Goal: Task Accomplishment & Management: Manage account settings

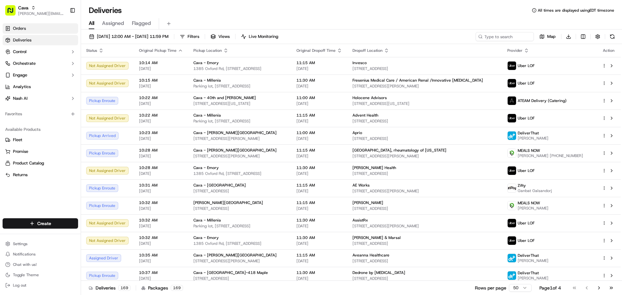
click at [43, 29] on link "Orders" at bounding box center [40, 28] width 75 height 10
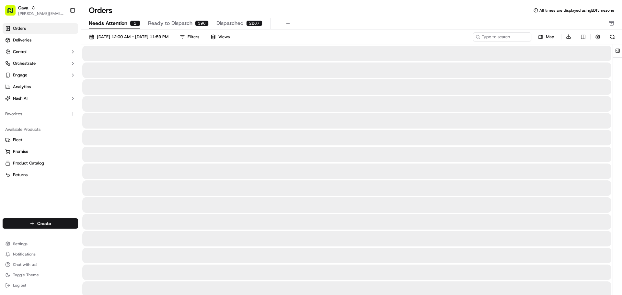
click at [123, 25] on span "Needs Attention" at bounding box center [108, 23] width 39 height 8
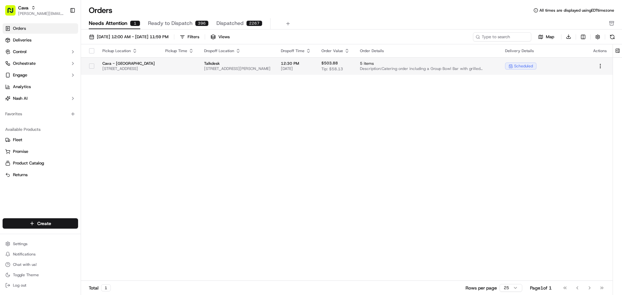
click at [155, 71] on span "[STREET_ADDRESS]" at bounding box center [128, 68] width 52 height 5
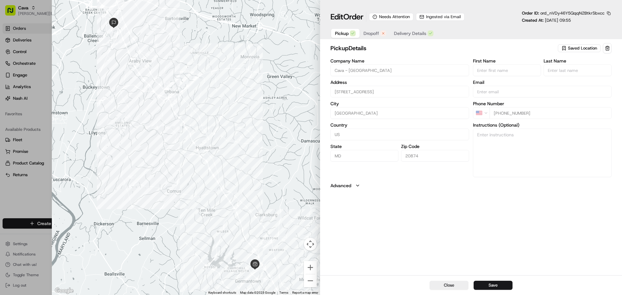
click at [377, 34] on span "Dropoff" at bounding box center [371, 33] width 16 height 6
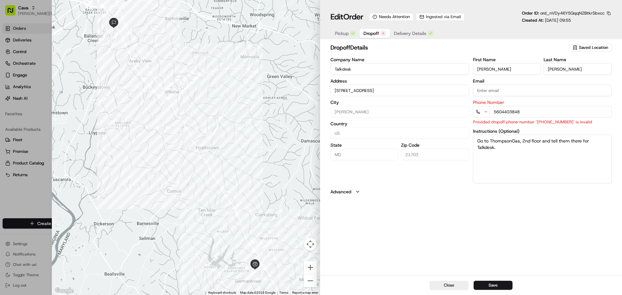
type input "[STREET_ADDRESS]"
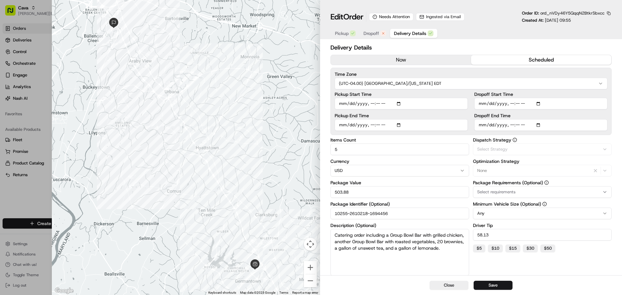
click at [405, 31] on span "Delivery Details" at bounding box center [410, 33] width 32 height 6
drag, startPoint x: 395, startPoint y: 212, endPoint x: 317, endPoint y: 206, distance: 78.0
click at [317, 206] on div "Close ← Move left → Move right ↑ Move up ↓ Move down + Zoom in - Zoom out Home …" at bounding box center [337, 147] width 570 height 295
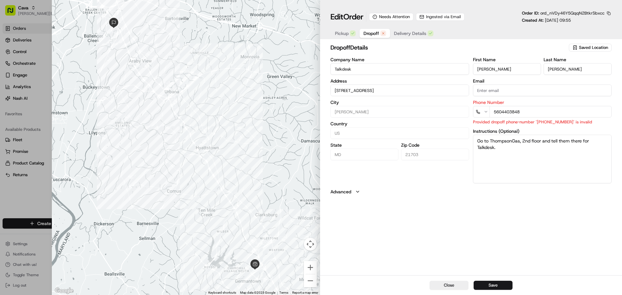
click at [376, 37] on button "Dropoff" at bounding box center [374, 33] width 30 height 9
type input "[STREET_ADDRESS]"
click at [496, 112] on input "5604403848" at bounding box center [550, 112] width 122 height 12
type input "[PHONE_NUMBER]"
type input "[STREET_ADDRESS]"
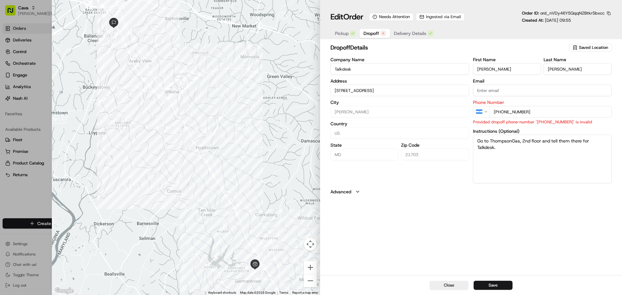
click at [501, 114] on input "[PHONE_NUMBER]" at bounding box center [550, 112] width 122 height 12
drag, startPoint x: 542, startPoint y: 111, endPoint x: 470, endPoint y: 115, distance: 71.4
click at [470, 115] on div "Company Name Talkdesk Address [STREET_ADDRESS][US_STATE] First Name [PERSON_NAM…" at bounding box center [470, 120] width 281 height 126
type input "5604403848"
click at [528, 210] on div "dropoff Details Saved Location Company Name Talkdesk Address [STREET_ADDRESS][U…" at bounding box center [471, 159] width 302 height 234
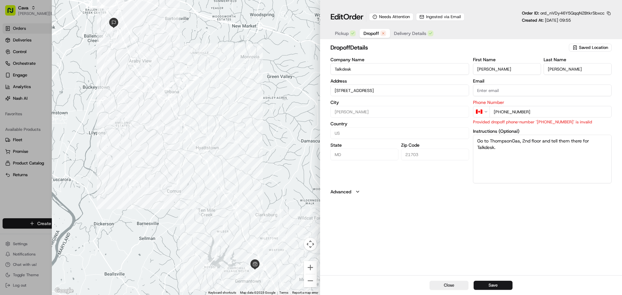
click at [488, 113] on icon "button" at bounding box center [486, 111] width 5 height 5
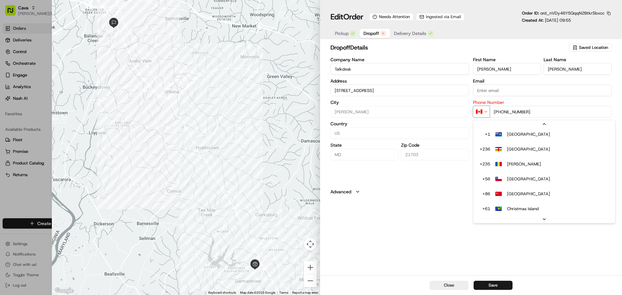
scroll to position [715, 0]
click at [453, 212] on div "dropoff Details Saved Location Company Name Talkdesk Address [STREET_ADDRESS][U…" at bounding box center [471, 159] width 302 height 234
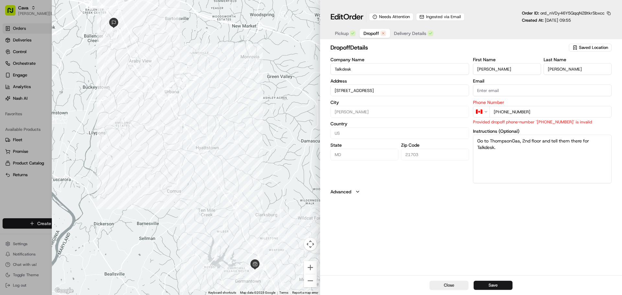
click at [485, 116] on button "CA" at bounding box center [481, 112] width 17 height 12
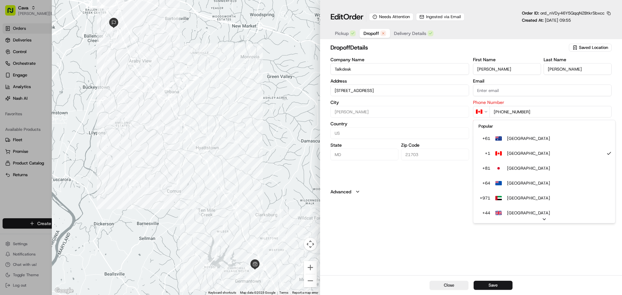
click at [530, 114] on input "[PHONE_NUMBER]" at bounding box center [550, 112] width 122 height 12
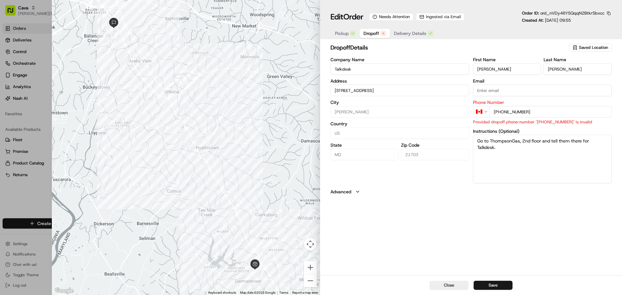
click at [543, 112] on input "[PHONE_NUMBER]" at bounding box center [550, 112] width 122 height 12
drag, startPoint x: 542, startPoint y: 109, endPoint x: 460, endPoint y: 106, distance: 82.4
click at [460, 106] on div "Company Name Talkdesk Address [STREET_ADDRESS][US_STATE] First Name [PERSON_NAM…" at bounding box center [470, 120] width 281 height 126
drag, startPoint x: 518, startPoint y: 193, endPoint x: 520, endPoint y: 196, distance: 3.7
click at [518, 194] on button "Advanced" at bounding box center [470, 191] width 281 height 6
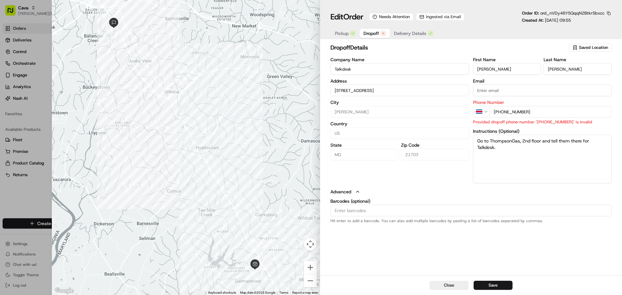
click at [496, 112] on input "[PHONE_NUMBER]" at bounding box center [550, 112] width 122 height 12
type input "[PHONE_NUMBER]"
click at [486, 112] on icon "button" at bounding box center [486, 111] width 5 height 5
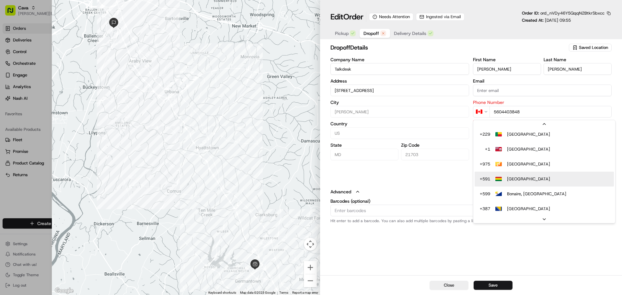
scroll to position [71, 0]
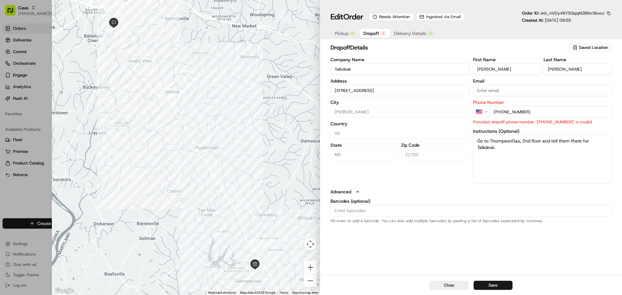
click at [501, 115] on input "[PHONE_NUMBER]" at bounding box center [550, 112] width 122 height 12
click at [502, 114] on input "[PHONE_NUMBER]" at bounding box center [550, 112] width 122 height 12
click at [479, 112] on icon "button" at bounding box center [479, 111] width 6 height 1
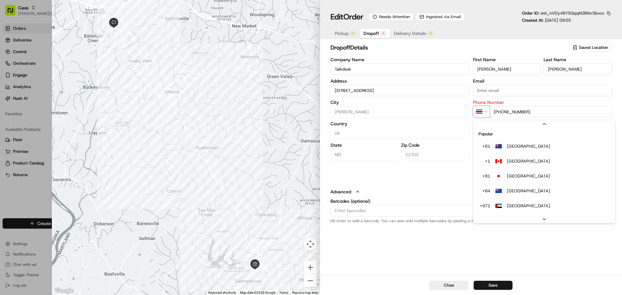
scroll to position [775, 0]
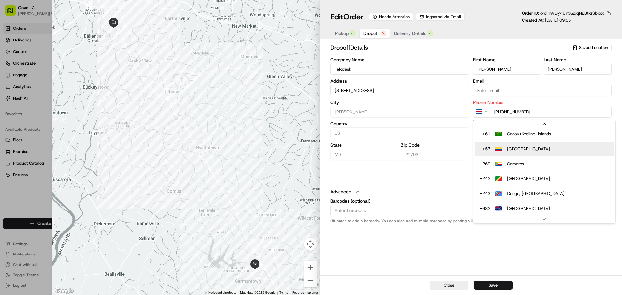
type input "5604403848"
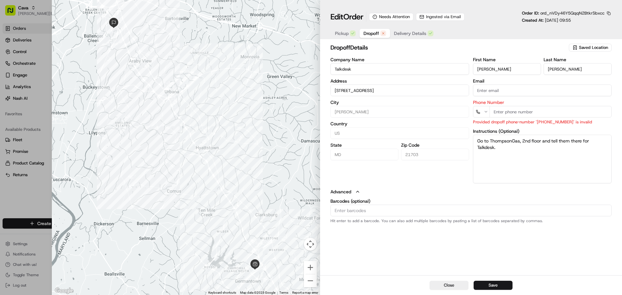
click at [513, 110] on input "tel" at bounding box center [550, 112] width 122 height 12
click at [497, 113] on input "[PHONE_NUMBER]" at bounding box center [550, 112] width 122 height 12
type input "[PHONE_NUMBER]"
click at [491, 279] on div "Close Save" at bounding box center [471, 285] width 302 height 20
click at [494, 284] on button "Save" at bounding box center [492, 285] width 39 height 9
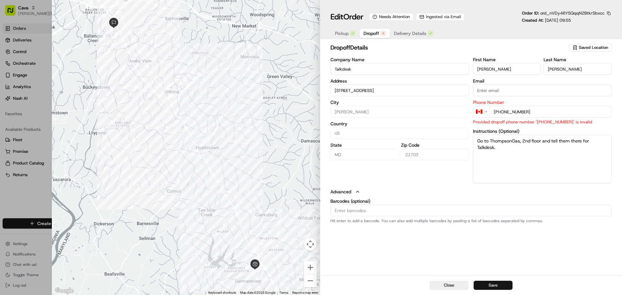
type input "[STREET_ADDRESS]"
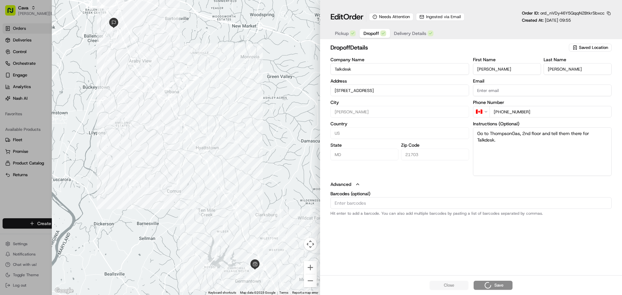
type input "[STREET_ADDRESS]"
type input "+1"
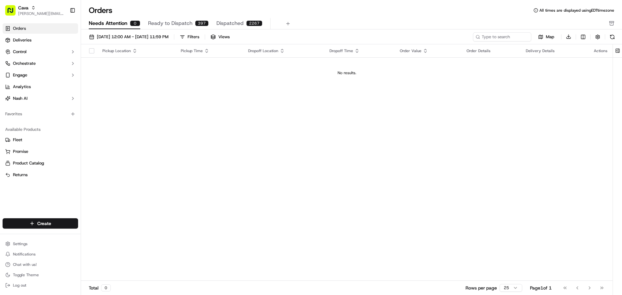
click at [125, 26] on span "Needs Attention" at bounding box center [108, 23] width 39 height 8
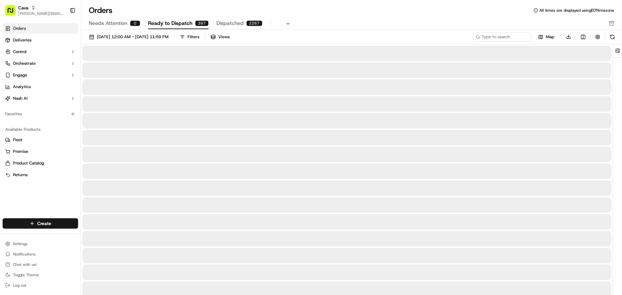
click at [171, 22] on span "Ready to Dispatch" at bounding box center [170, 23] width 44 height 8
click at [124, 23] on span "Needs Attention" at bounding box center [108, 23] width 39 height 8
